Goal: Task Accomplishment & Management: Use online tool/utility

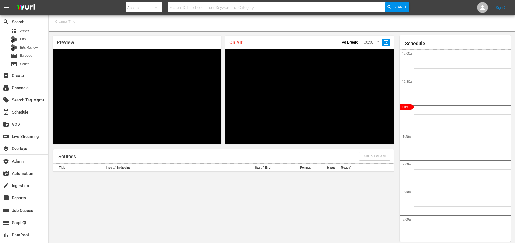
type input "MSG SportsZone (1386)"
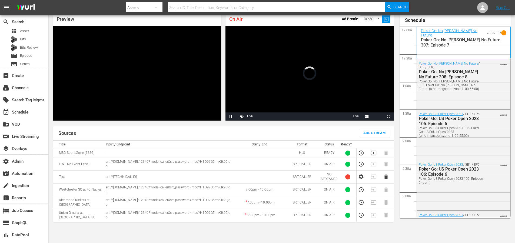
scroll to position [1065, 0]
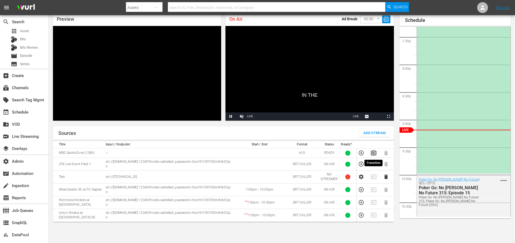
click at [374, 153] on icon "button" at bounding box center [374, 153] width 6 height 6
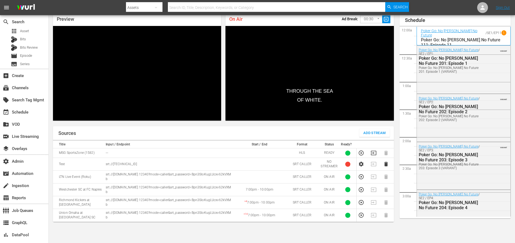
scroll to position [1033, 0]
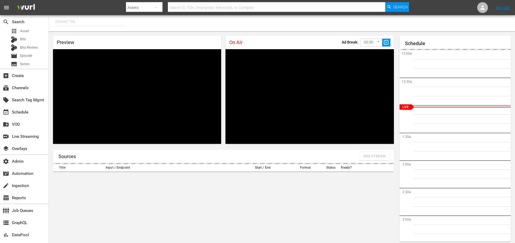
type input "MSG SportsZone - Roku Feed (1582)"
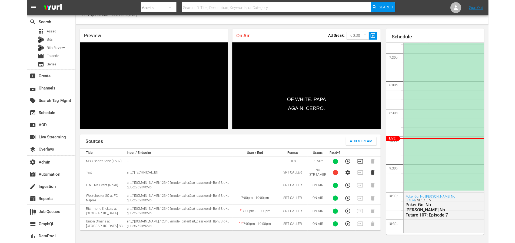
scroll to position [23, 0]
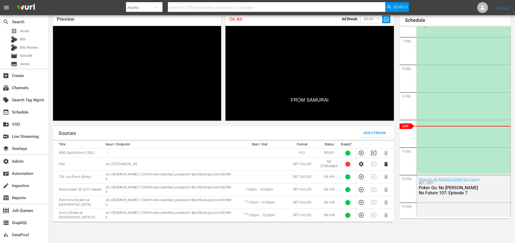
click at [274, 134] on div "Sources Add Stream" at bounding box center [223, 133] width 341 height 14
click at [226, 133] on div "Sources Add Stream" at bounding box center [223, 133] width 341 height 14
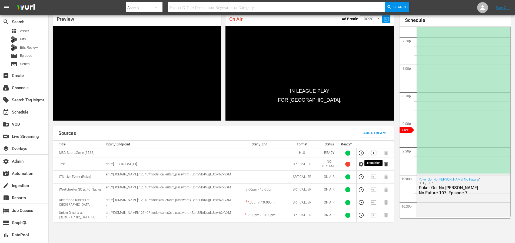
click at [375, 153] on icon "button" at bounding box center [374, 153] width 6 height 6
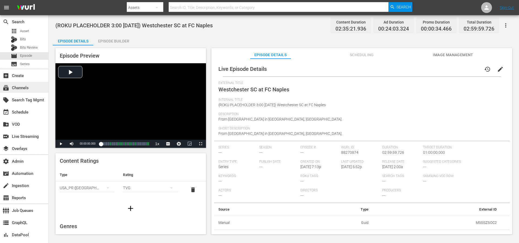
click at [26, 87] on div "subscriptions Channels" at bounding box center [15, 87] width 30 height 5
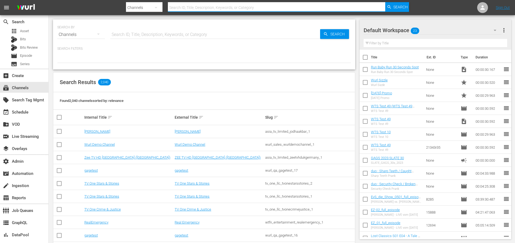
click at [189, 6] on input "text" at bounding box center [277, 7] width 218 height 13
type input "msg"
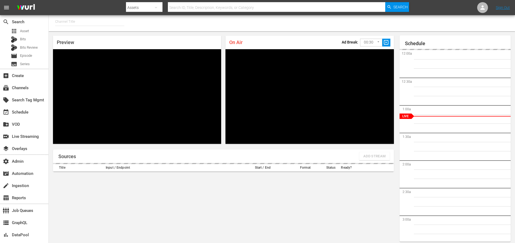
type input "MSG SportsZone - Roku Feed (1582)"
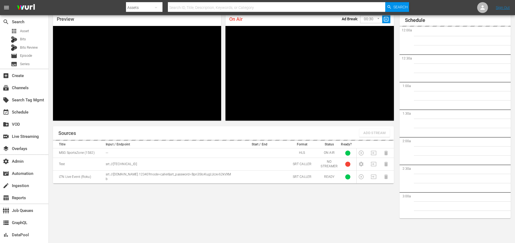
scroll to position [1074, 0]
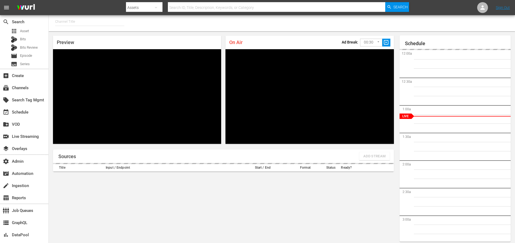
type input "MSG SportsZone (1386)"
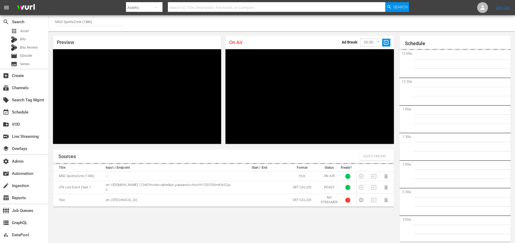
scroll to position [23, 0]
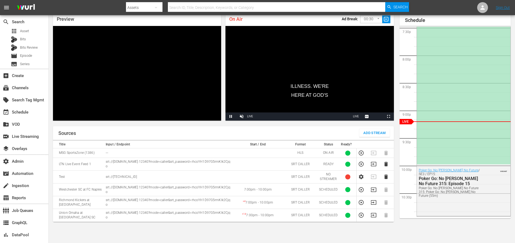
drag, startPoint x: 268, startPoint y: 153, endPoint x: 272, endPoint y: 153, distance: 4.1
click at [268, 153] on td at bounding box center [257, 152] width 51 height 9
click at [362, 153] on icon "button" at bounding box center [361, 153] width 6 height 6
click at [222, 69] on div "Preview but I never say a word, Video Player is loading. Pause Unmute Current T…" at bounding box center [137, 66] width 172 height 112
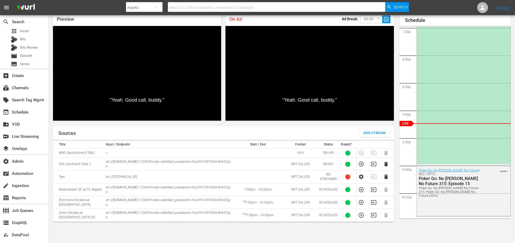
click at [222, 71] on div "Preview "Yeah. Good call, [PERSON_NAME]." Video Player is loading. Pause Unmute…" at bounding box center [137, 66] width 172 height 112
click at [222, 71] on div "Preview Me! Video Player is loading. Pause Unmute Current Time 2:21 / Duration …" at bounding box center [137, 66] width 172 height 112
click at [222, 71] on div "Preview I mean, I have it, like, 95% of the time. Video Player is loading. Paus…" at bounding box center [137, 66] width 172 height 112
click at [222, 71] on div "Preview - Except for- - 200. Video Player is loading. Pause Unmute Current Time…" at bounding box center [137, 66] width 172 height 112
click at [222, 71] on div "Preview - [[PERSON_NAME]] Beat her. Video Player is loading. Pause Unmute Curre…" at bounding box center [137, 66] width 172 height 112
